Goal: Information Seeking & Learning: Learn about a topic

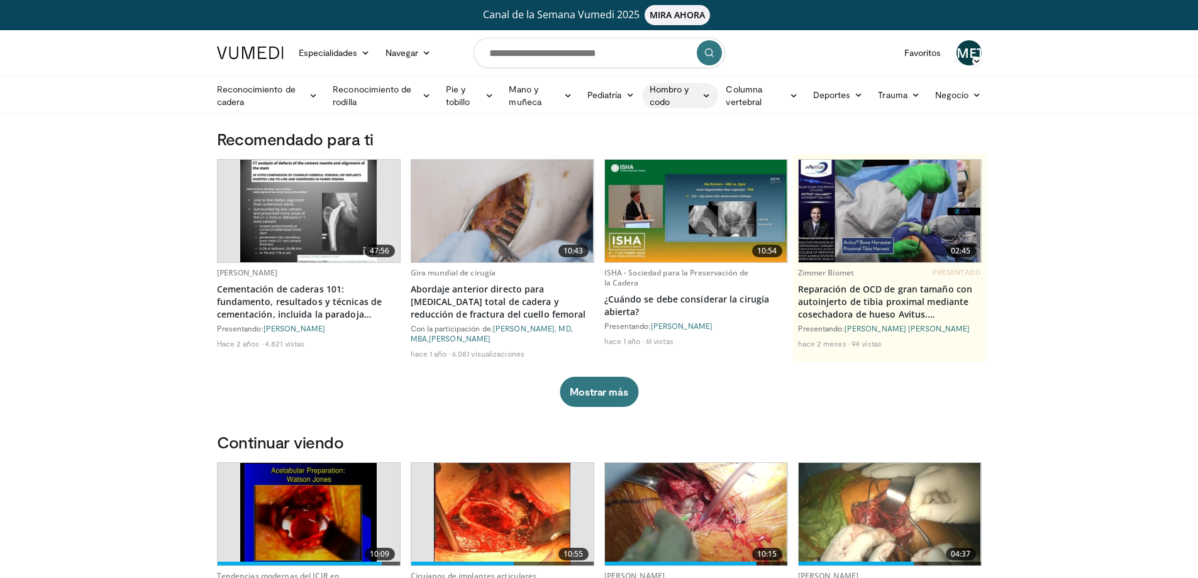
click at [690, 94] on font "Hombro y codo" at bounding box center [674, 95] width 49 height 25
click at [613, 149] on font "Hombro" at bounding box center [597, 145] width 33 height 11
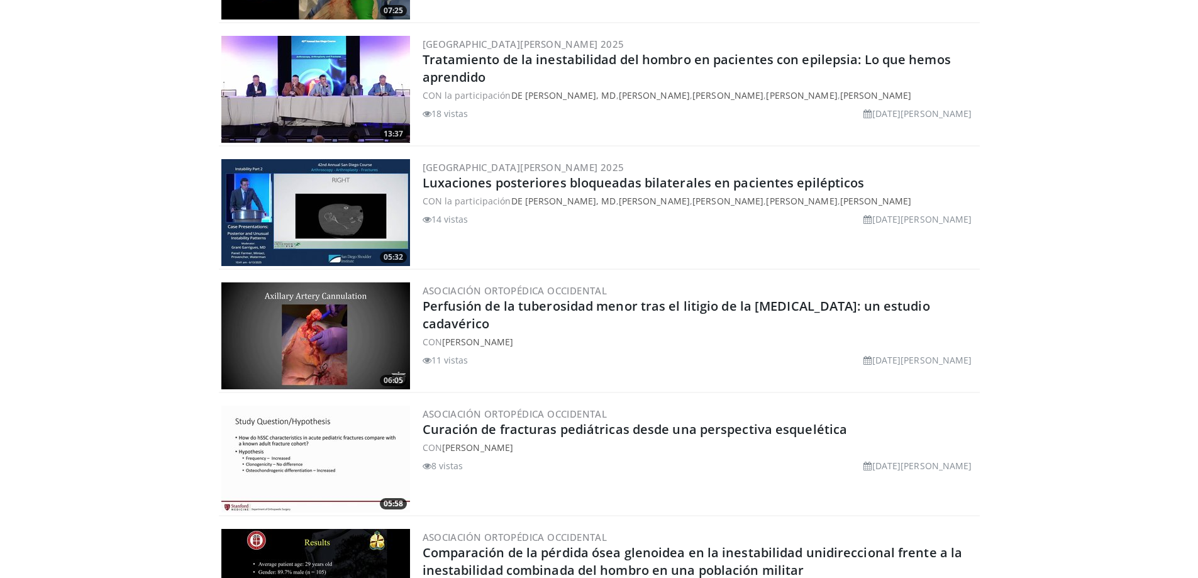
scroll to position [1321, 0]
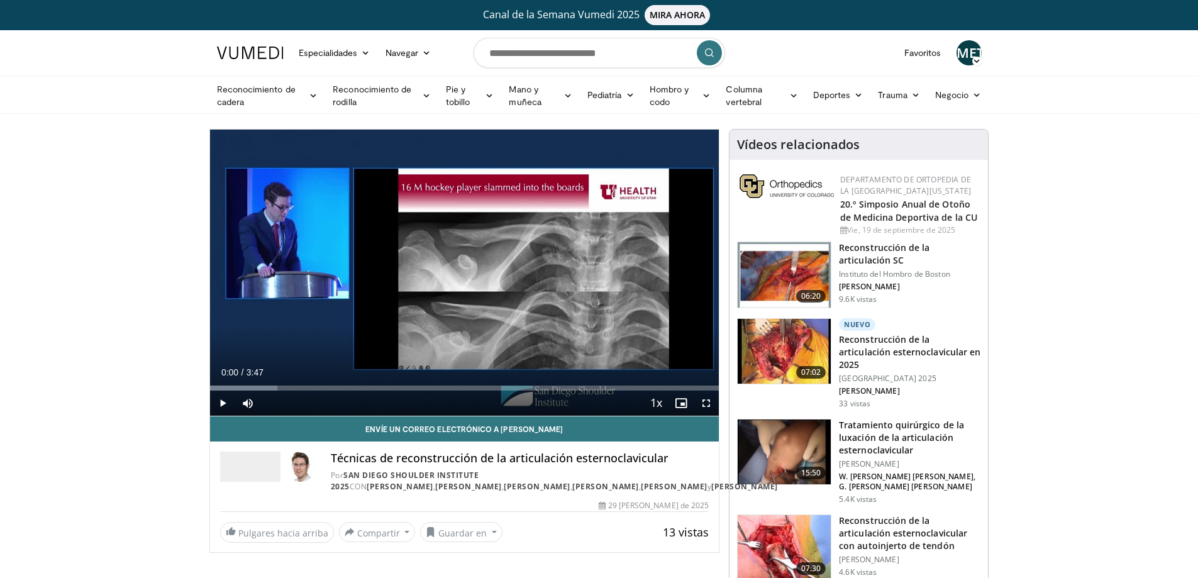
click at [813, 343] on img at bounding box center [784, 351] width 93 height 65
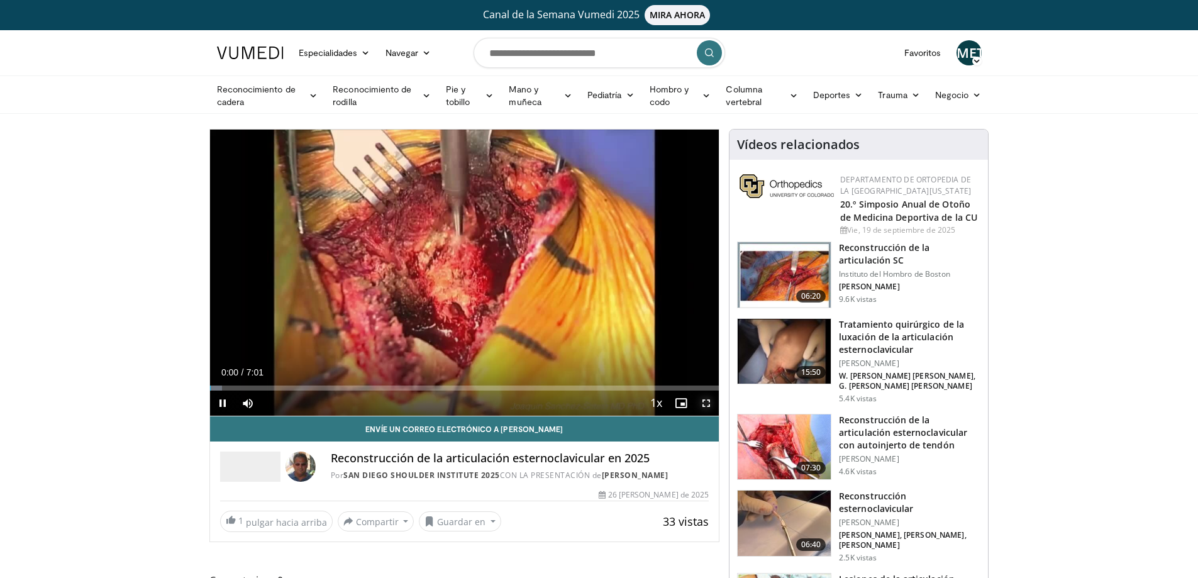
drag, startPoint x: 708, startPoint y: 404, endPoint x: 707, endPoint y: 479, distance: 75.5
click at [707, 403] on span "Video Player" at bounding box center [706, 403] width 25 height 25
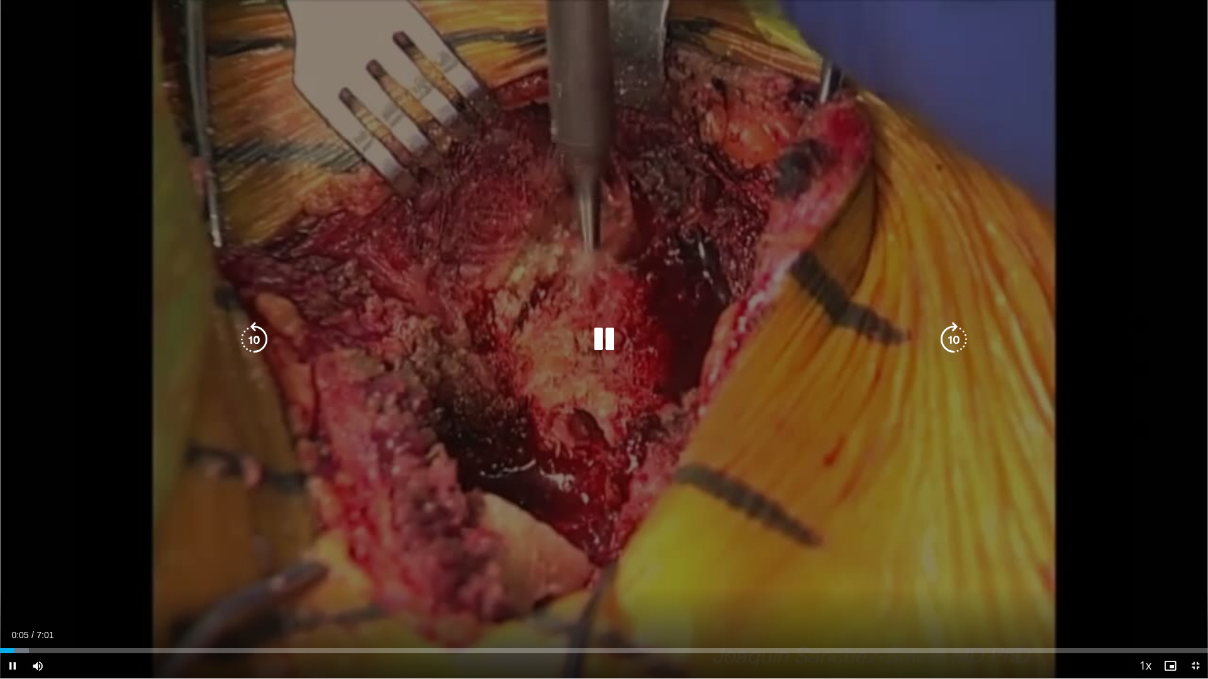
click at [569, 439] on div "10 seconds Tap to unmute" at bounding box center [604, 339] width 1208 height 679
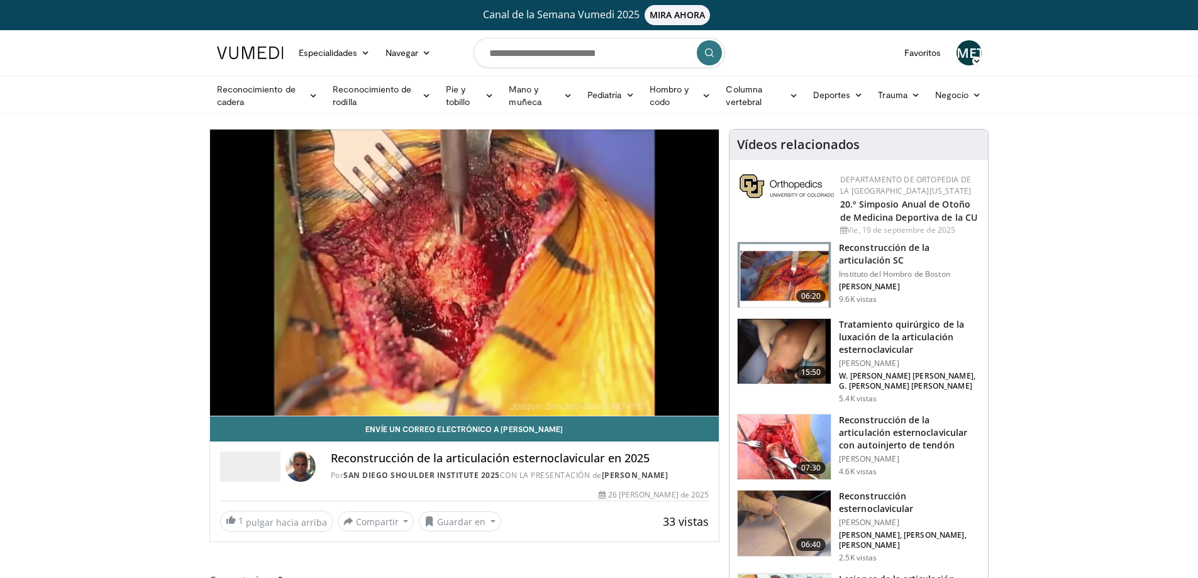
click at [788, 354] on img at bounding box center [784, 351] width 93 height 65
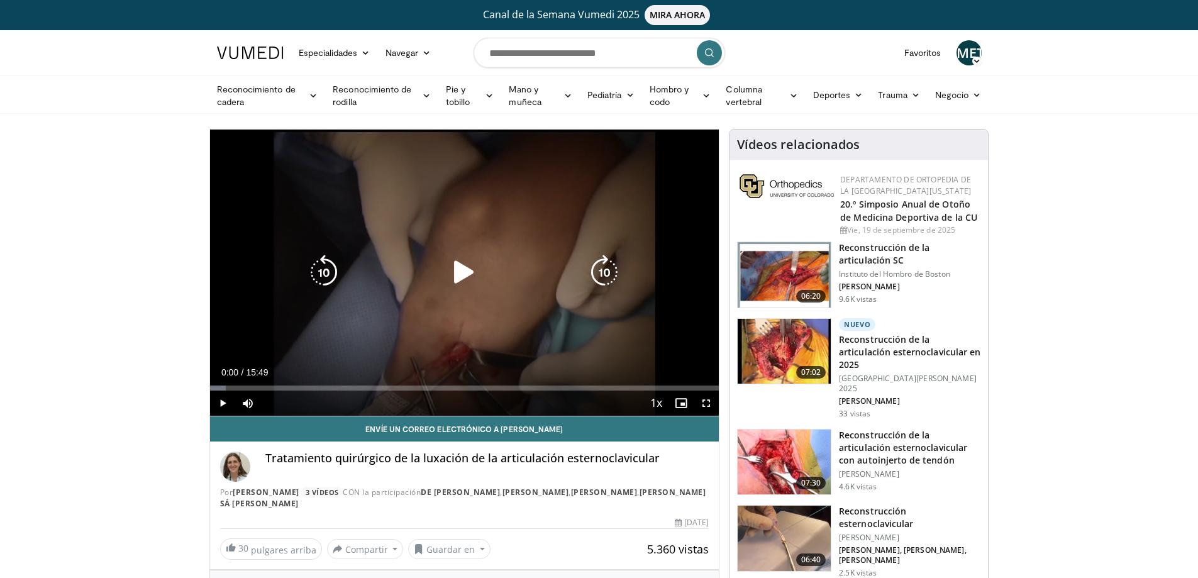
click at [473, 274] on icon "Video Player" at bounding box center [464, 272] width 35 height 35
click at [452, 382] on div "Loaded : 7.31% 07:31 07:28" at bounding box center [465, 385] width 510 height 12
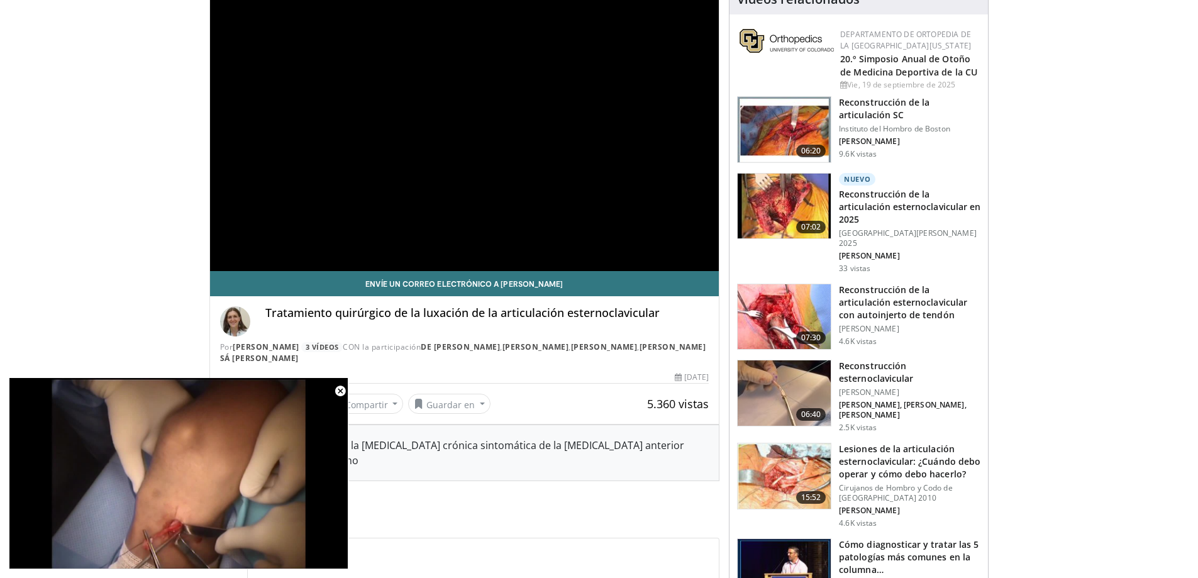
scroll to position [271, 0]
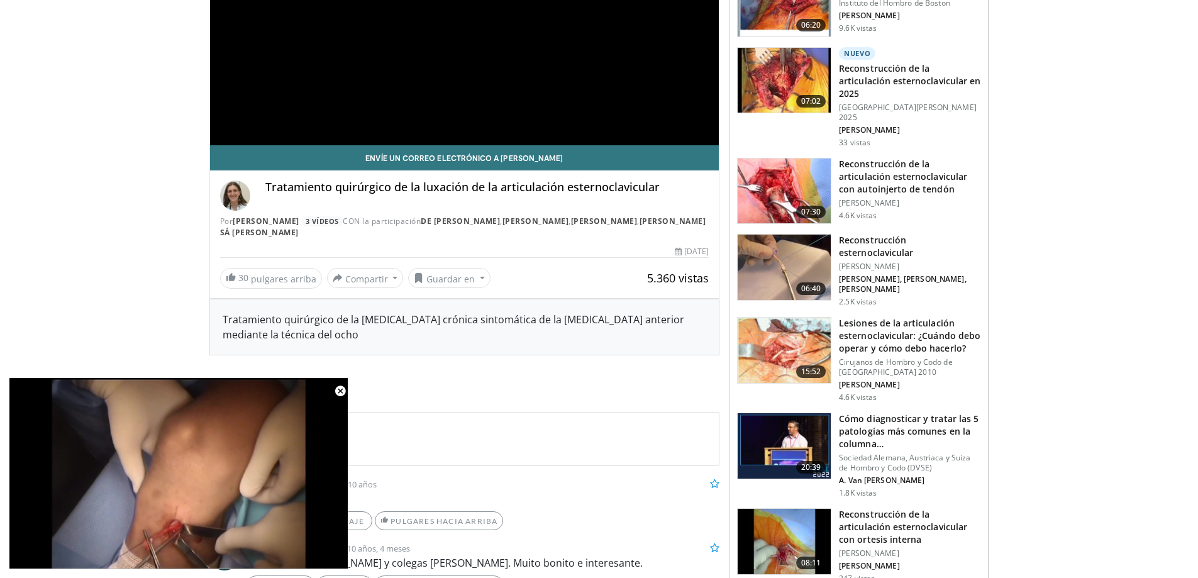
click at [798, 340] on img at bounding box center [784, 350] width 93 height 65
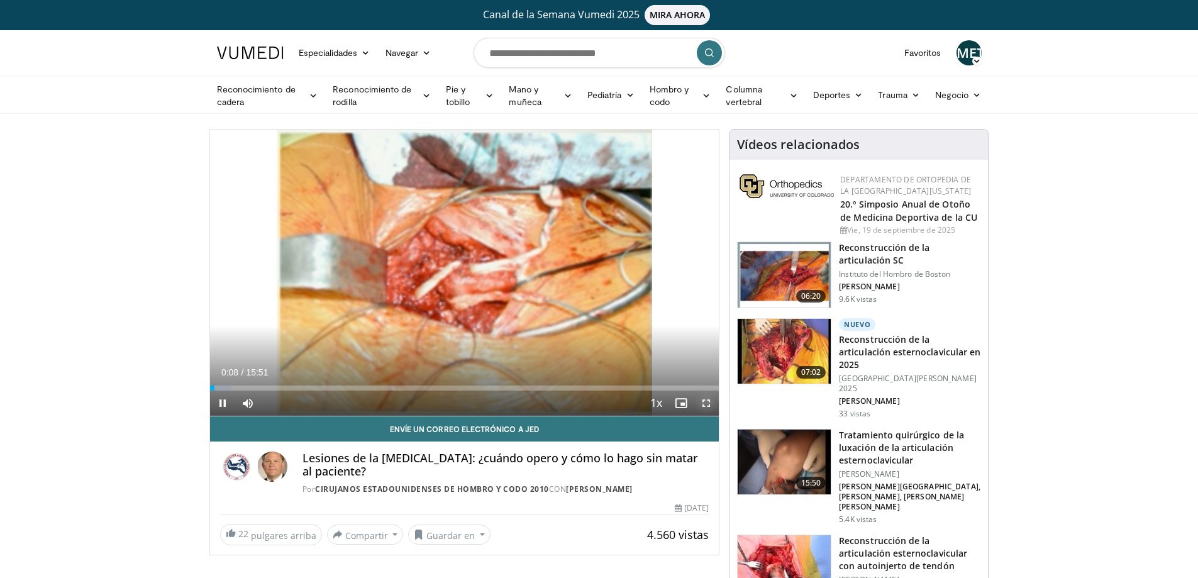
click at [703, 401] on span "Video Player" at bounding box center [706, 403] width 25 height 25
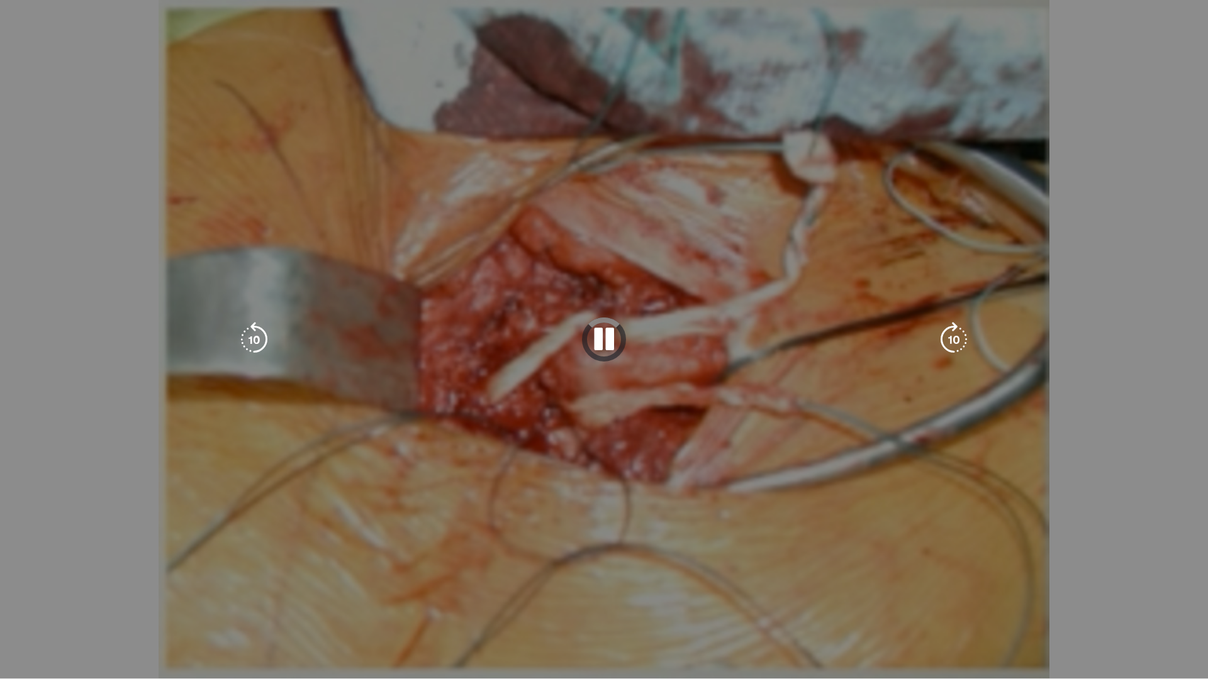
click at [72, 578] on div "10 seconds Tap to unmute" at bounding box center [604, 339] width 1208 height 679
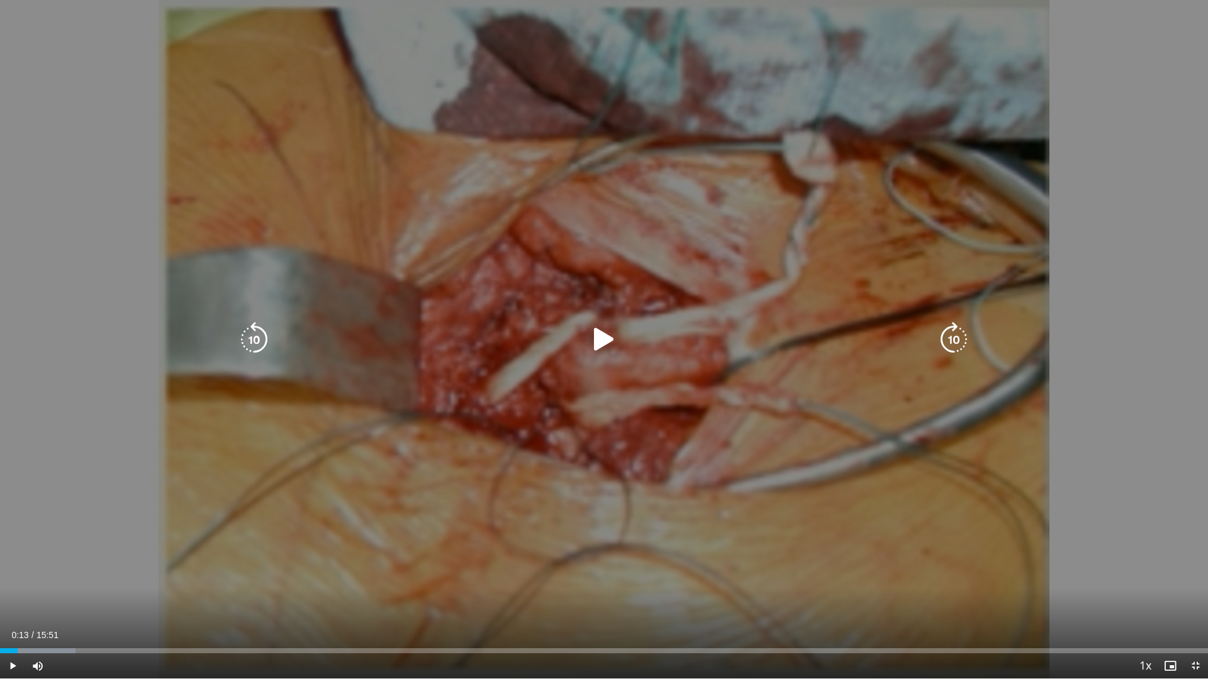
click at [598, 338] on icon "Video Player" at bounding box center [603, 339] width 35 height 35
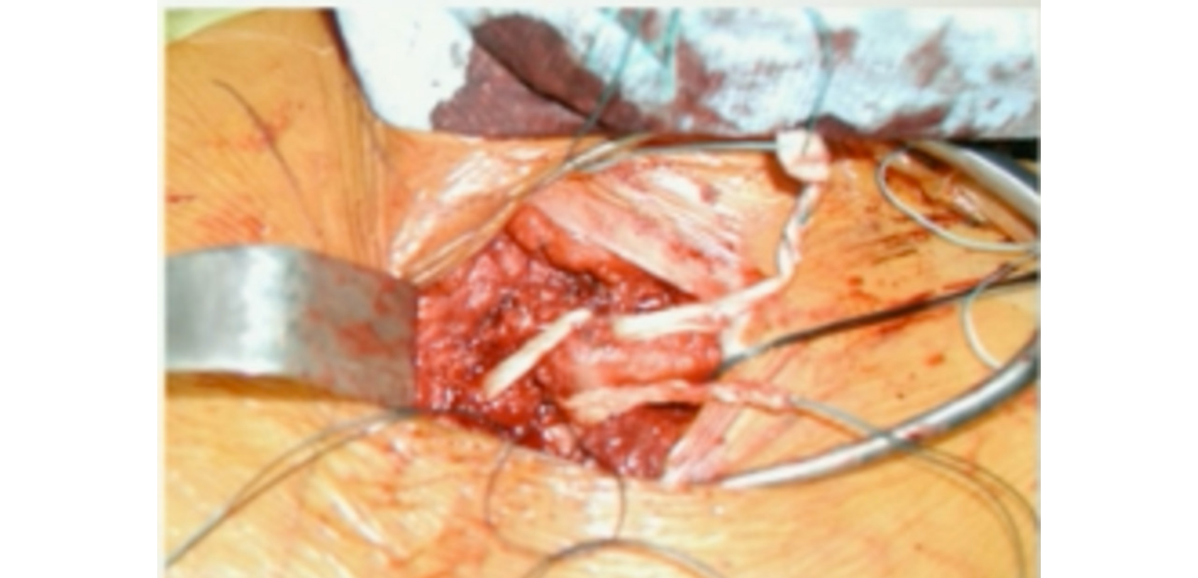
scroll to position [126, 0]
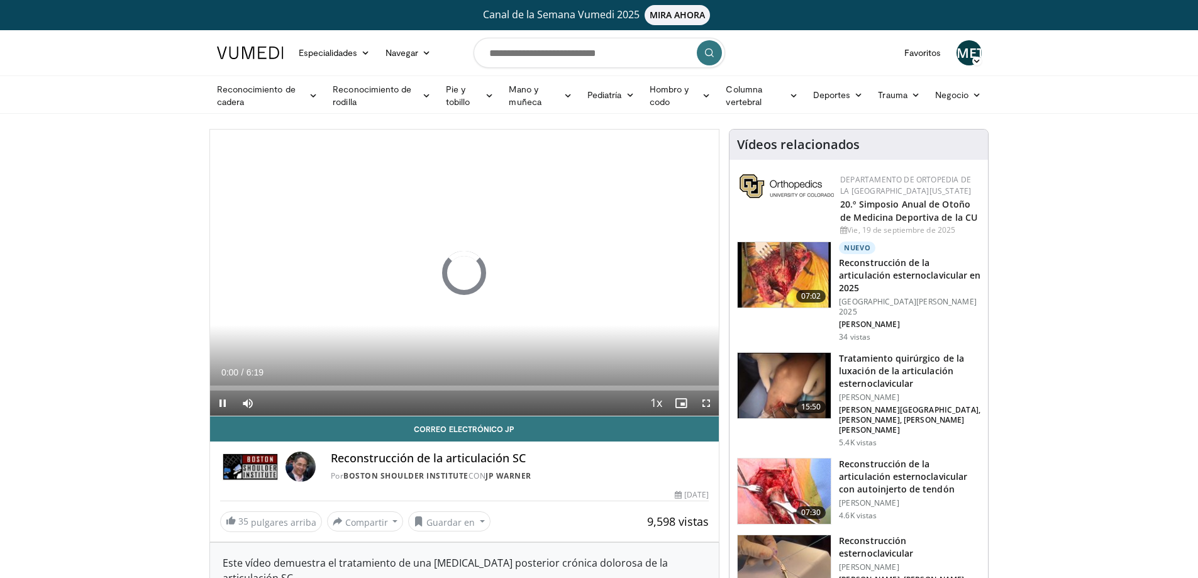
click at [791, 470] on img at bounding box center [784, 491] width 93 height 65
click at [710, 404] on span "Video Player" at bounding box center [706, 403] width 25 height 25
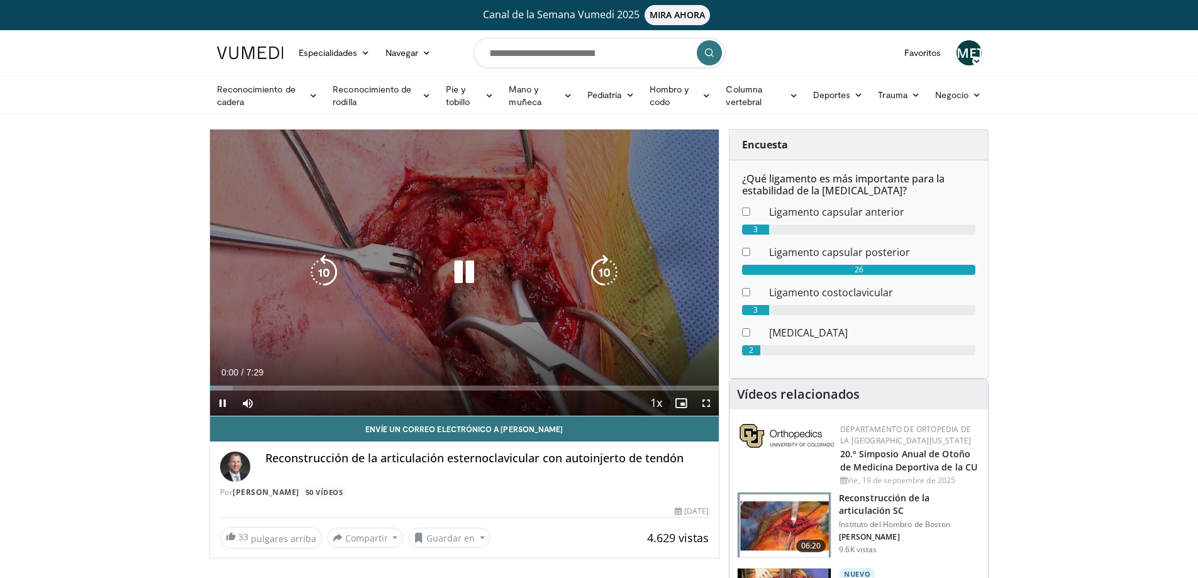
click at [466, 273] on icon "Video Player" at bounding box center [464, 272] width 35 height 35
click at [470, 281] on icon "Video Player" at bounding box center [464, 272] width 35 height 35
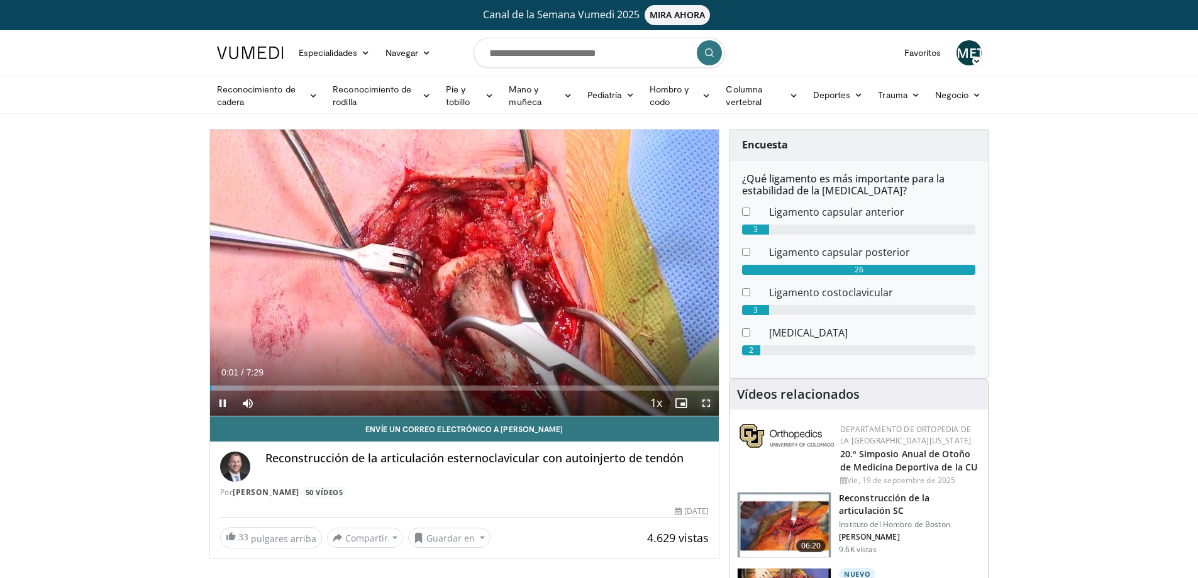
click at [699, 406] on span "Video Player" at bounding box center [706, 403] width 25 height 25
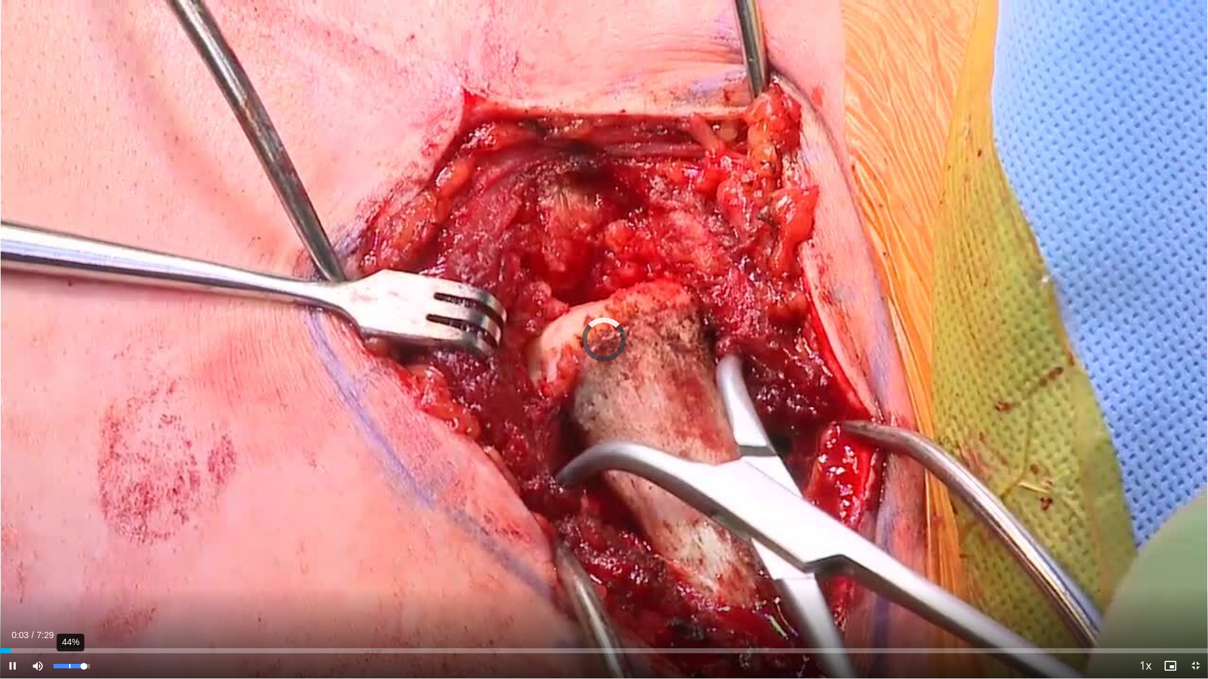
click at [69, 578] on div "44%" at bounding box center [71, 666] width 36 height 4
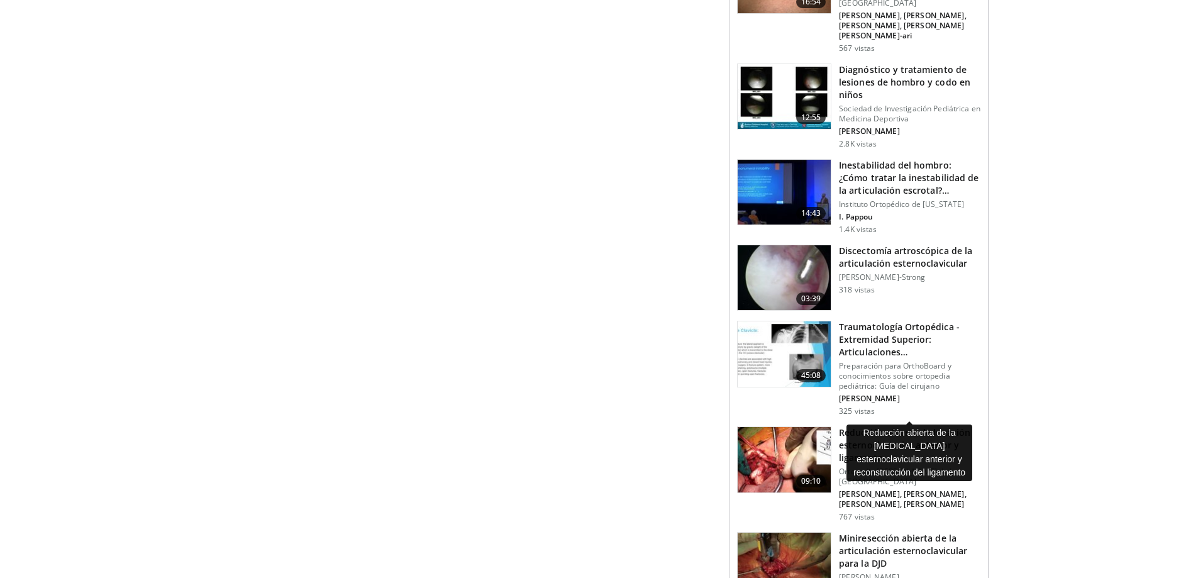
scroll to position [1510, 0]
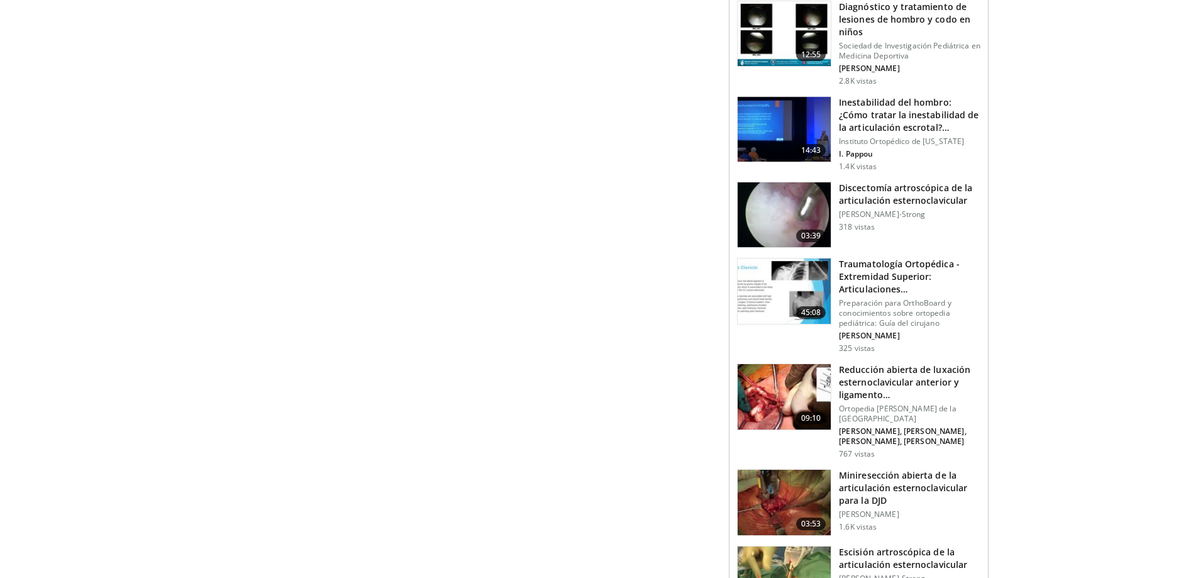
click at [788, 364] on img at bounding box center [784, 396] width 93 height 65
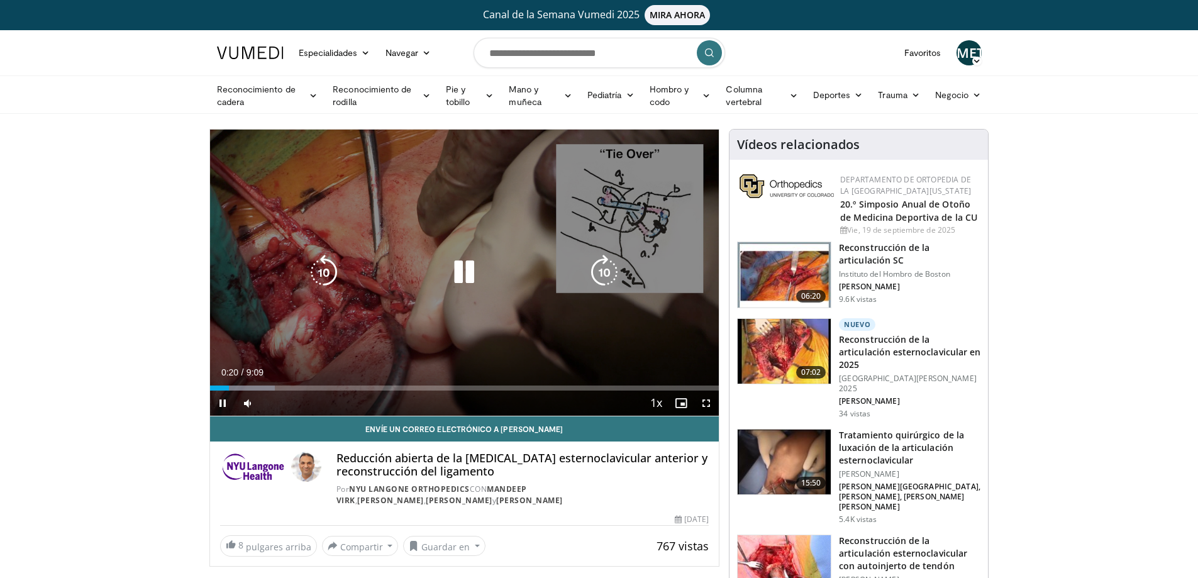
click at [425, 349] on div "10 seconds Tap to unmute" at bounding box center [465, 273] width 510 height 286
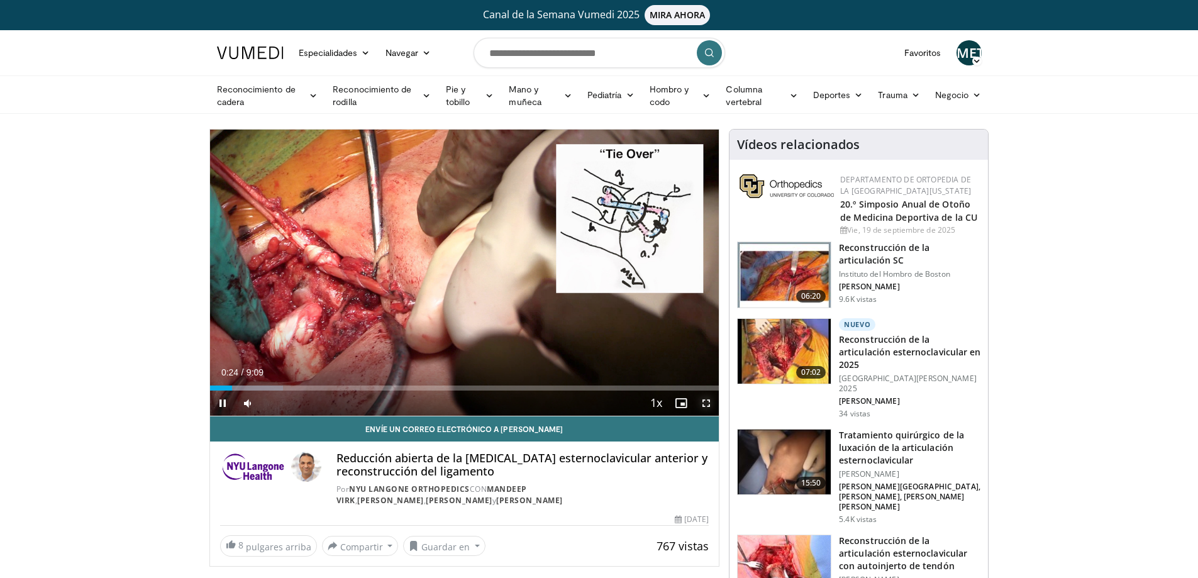
drag, startPoint x: 706, startPoint y: 400, endPoint x: 706, endPoint y: 476, distance: 76.1
click at [706, 400] on span "Video Player" at bounding box center [706, 403] width 25 height 25
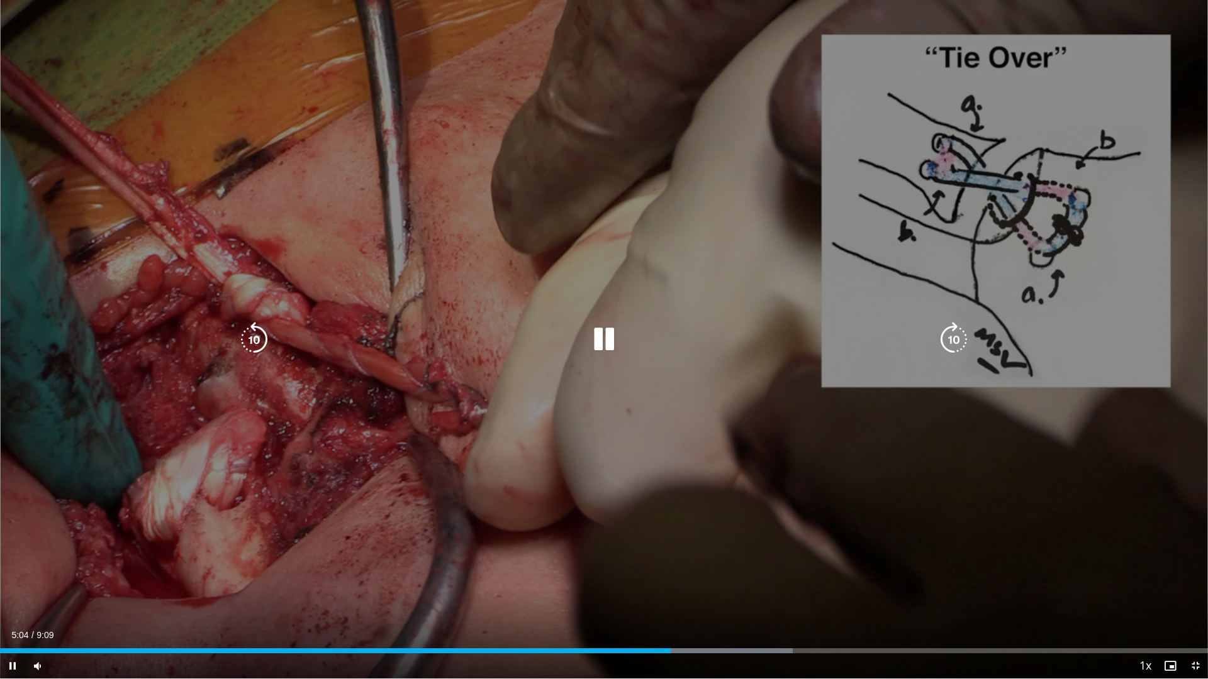
click at [502, 483] on div "10 seconds Tap to unmute" at bounding box center [604, 339] width 1208 height 679
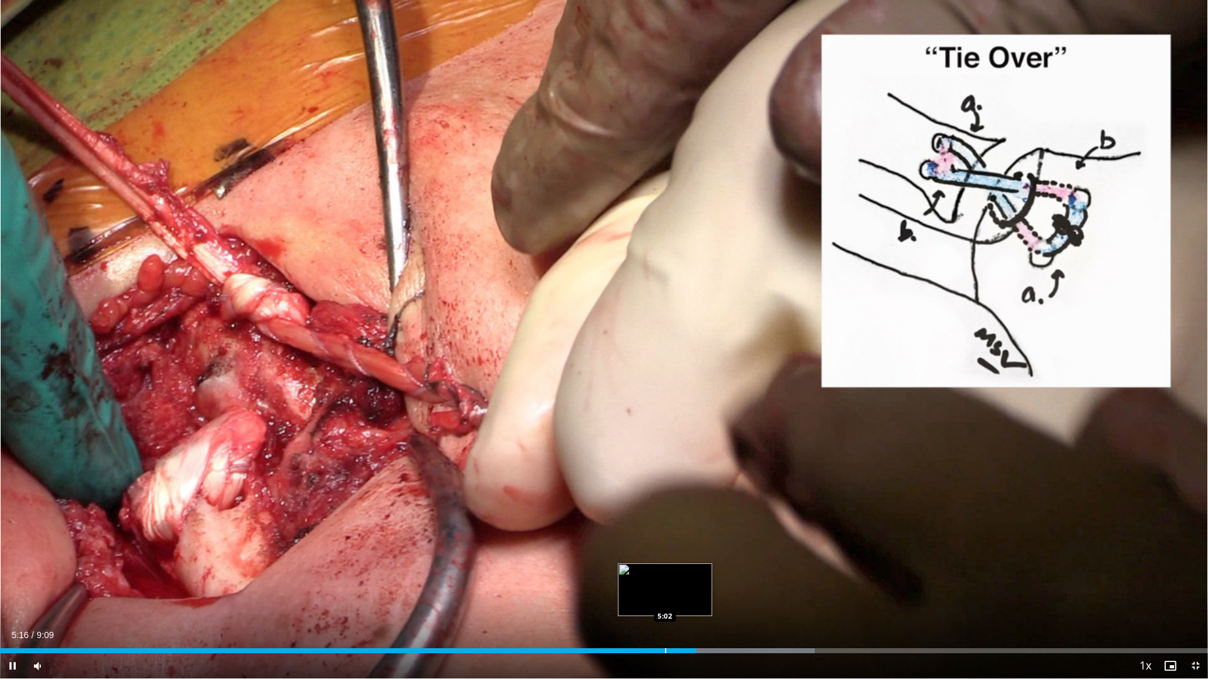
click at [665, 578] on div "Loaded : 67.43% 5:16 5:02" at bounding box center [604, 648] width 1208 height 12
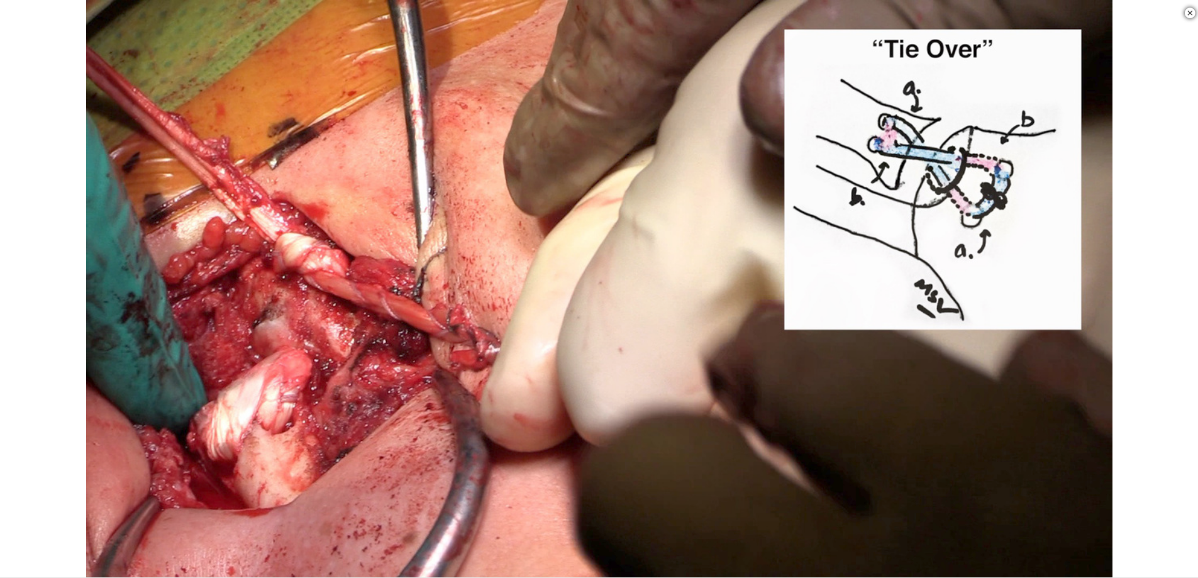
scroll to position [1582, 0]
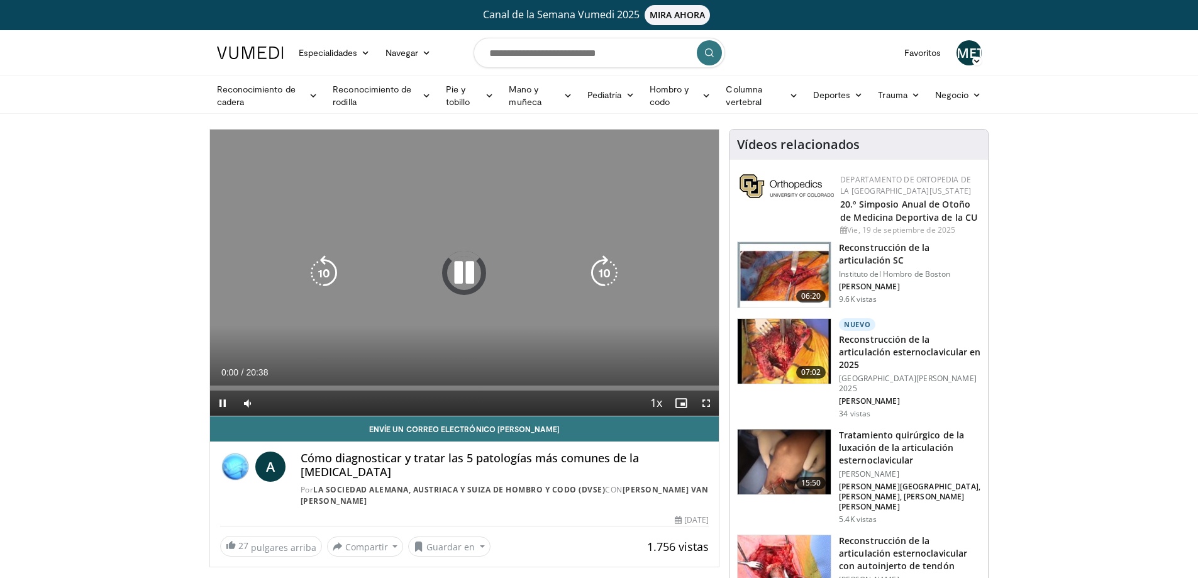
click at [459, 258] on icon "Video Player" at bounding box center [464, 272] width 35 height 35
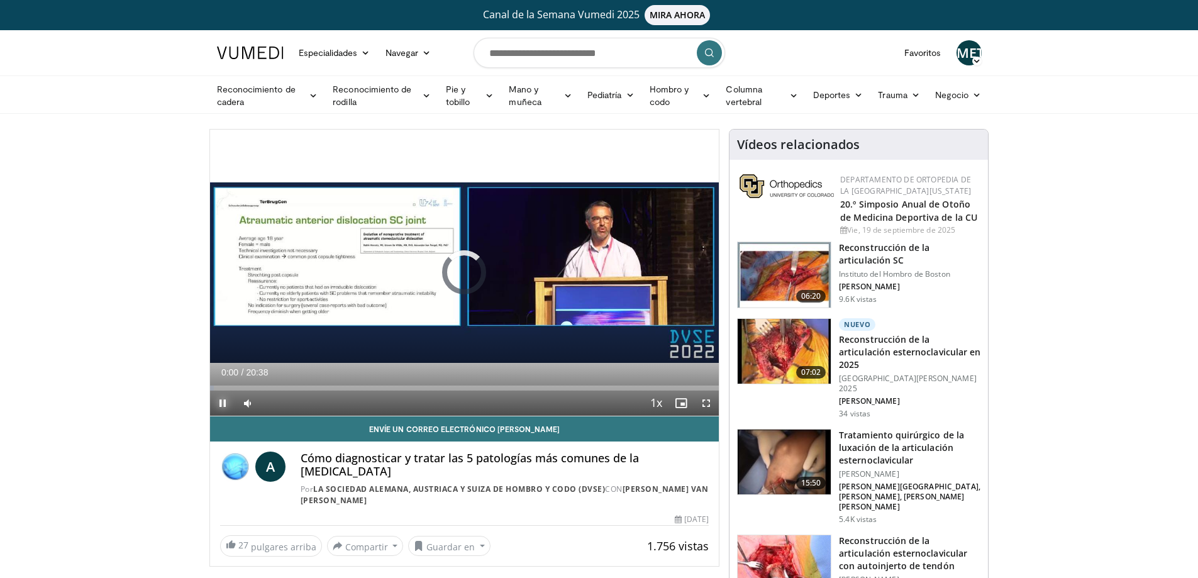
click at [218, 404] on span "Video Player" at bounding box center [222, 403] width 25 height 25
click at [974, 52] on font "METRO" at bounding box center [980, 52] width 47 height 18
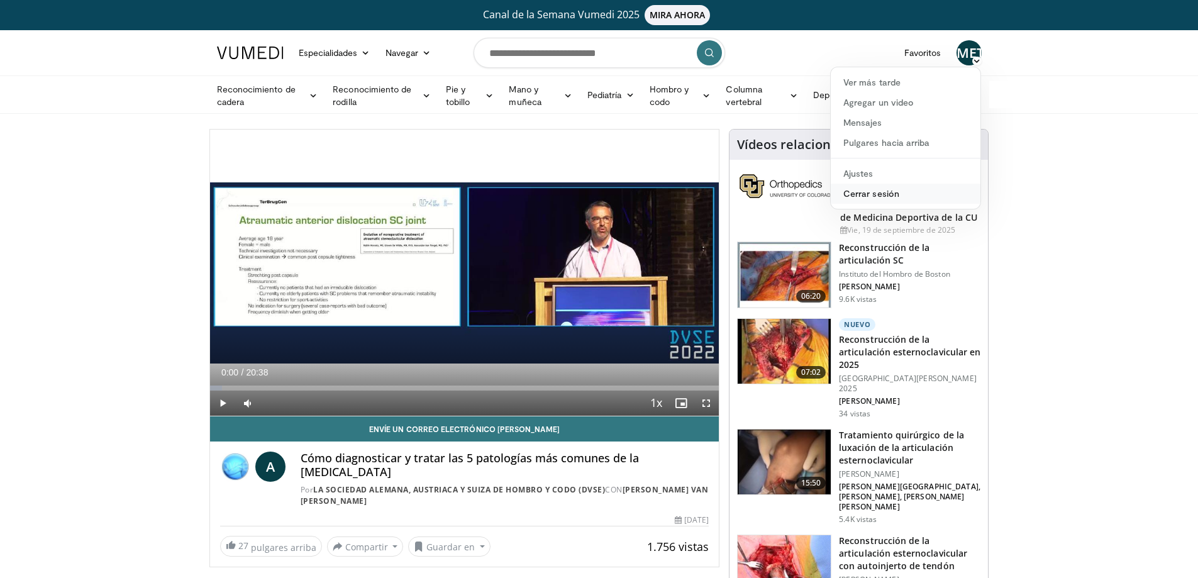
click at [890, 191] on font "Cerrar sesión" at bounding box center [872, 193] width 56 height 11
